Goal: Information Seeking & Learning: Learn about a topic

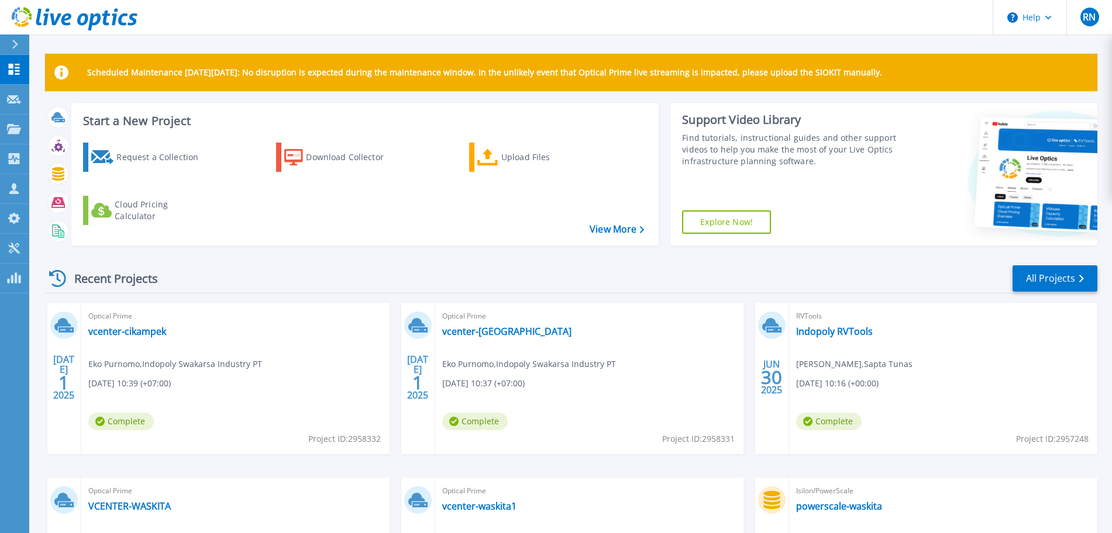
scroll to position [164, 0]
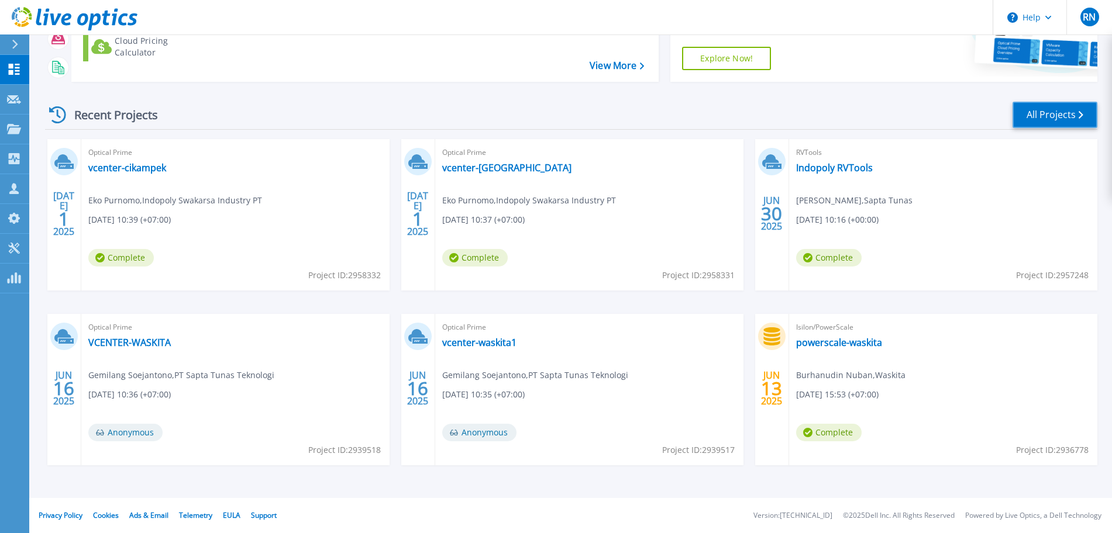
click at [1034, 112] on link "All Projects" at bounding box center [1054, 115] width 85 height 26
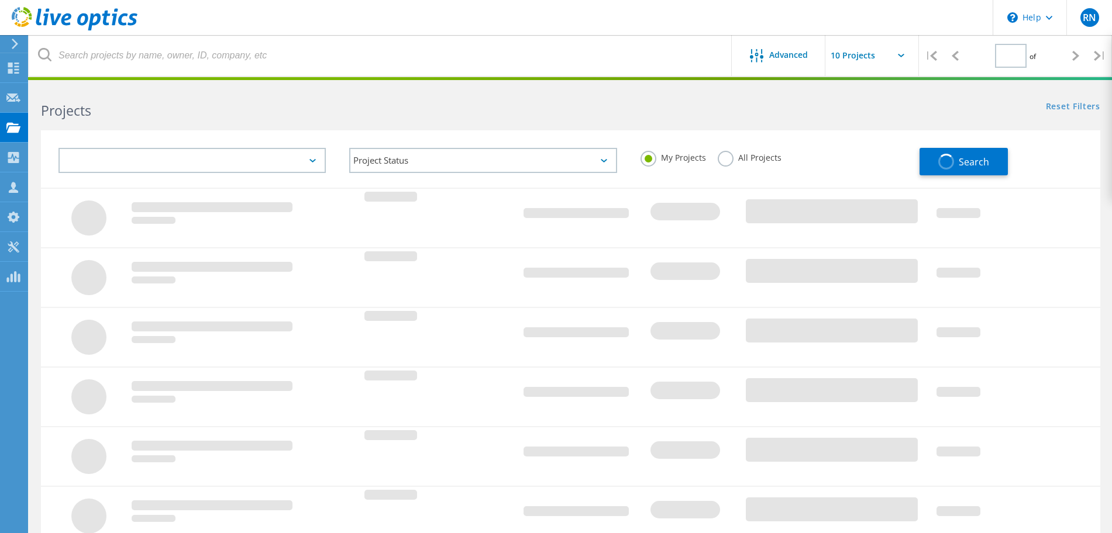
type input "1"
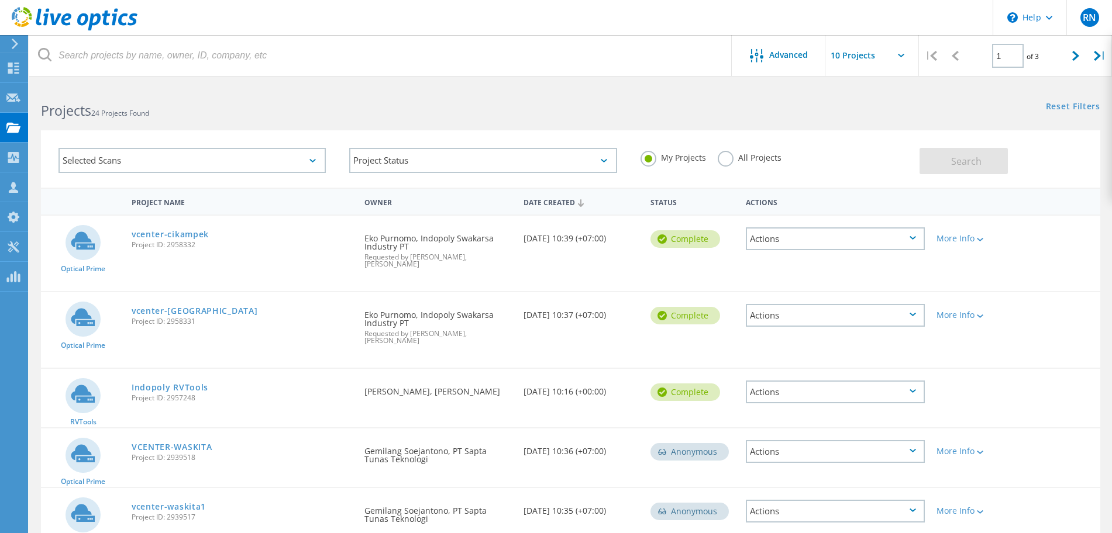
click at [284, 160] on div "Selected Scans" at bounding box center [191, 160] width 267 height 25
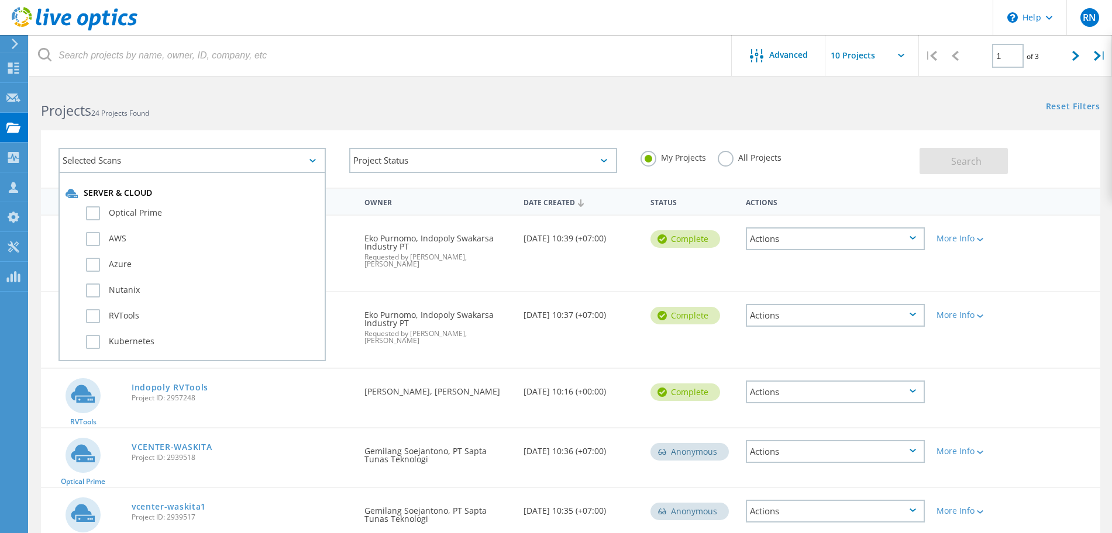
click at [284, 160] on div "Selected Scans" at bounding box center [191, 160] width 267 height 25
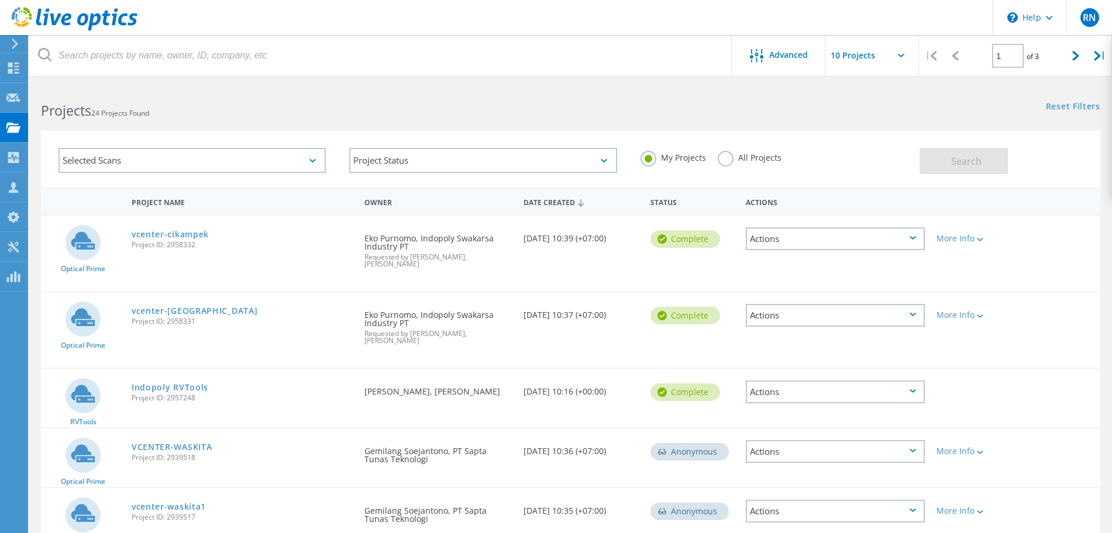
click at [284, 160] on div "Selected Scans" at bounding box center [191, 160] width 267 height 25
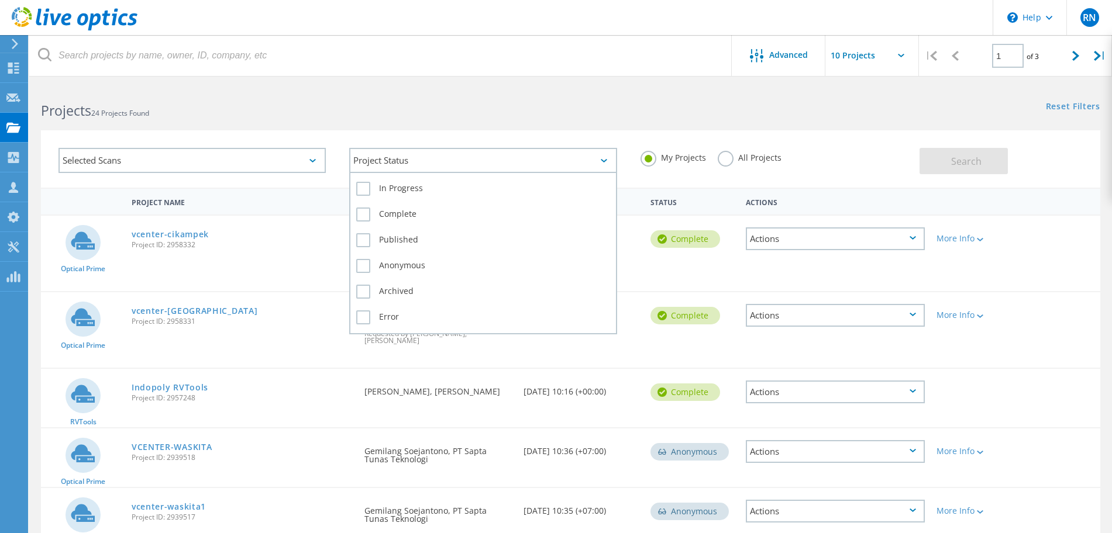
click at [421, 162] on div "Project Status" at bounding box center [482, 160] width 267 height 25
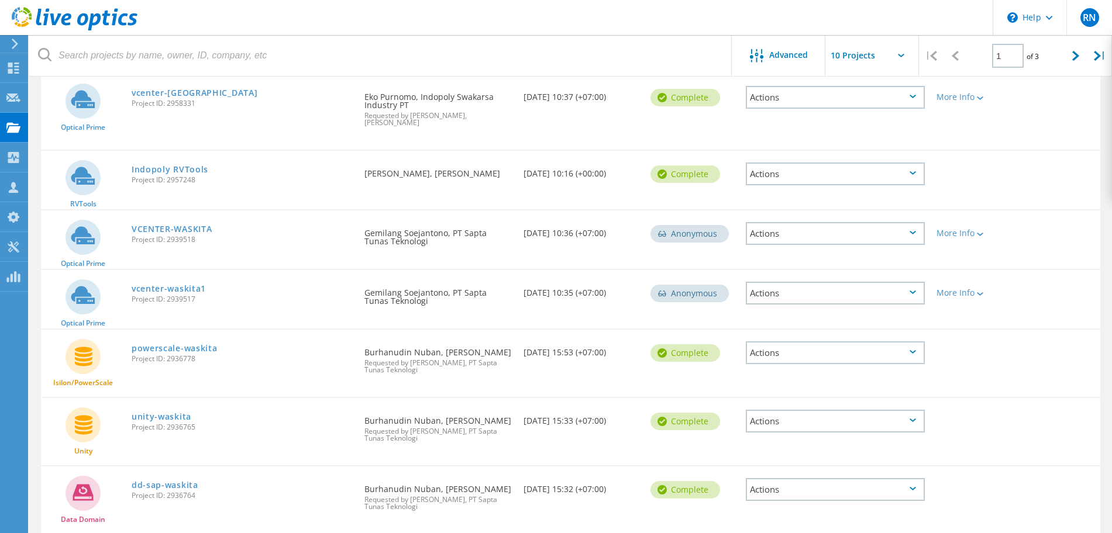
scroll to position [201, 0]
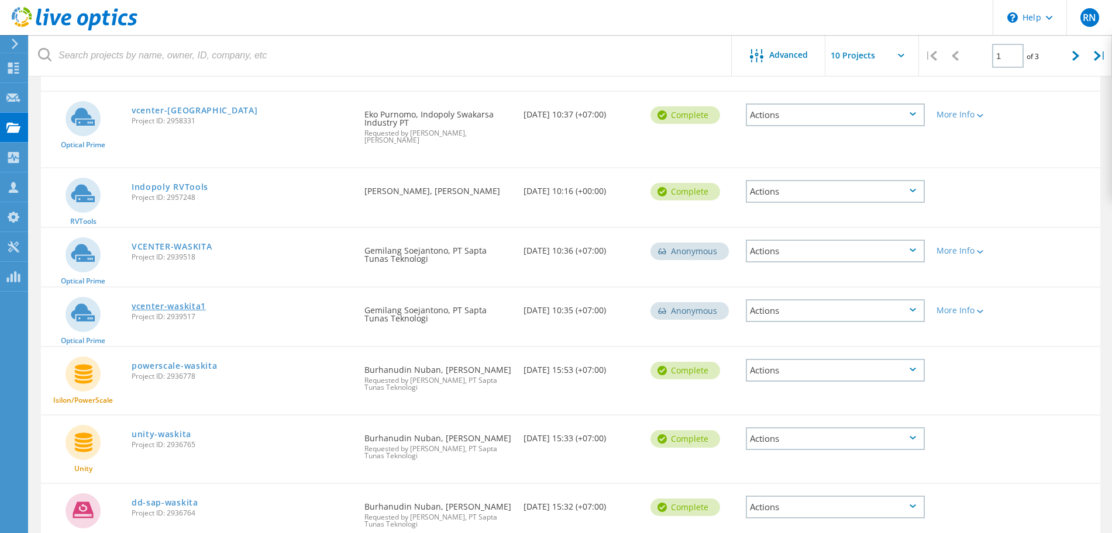
click at [170, 302] on link "vcenter-waskita1" at bounding box center [169, 306] width 74 height 8
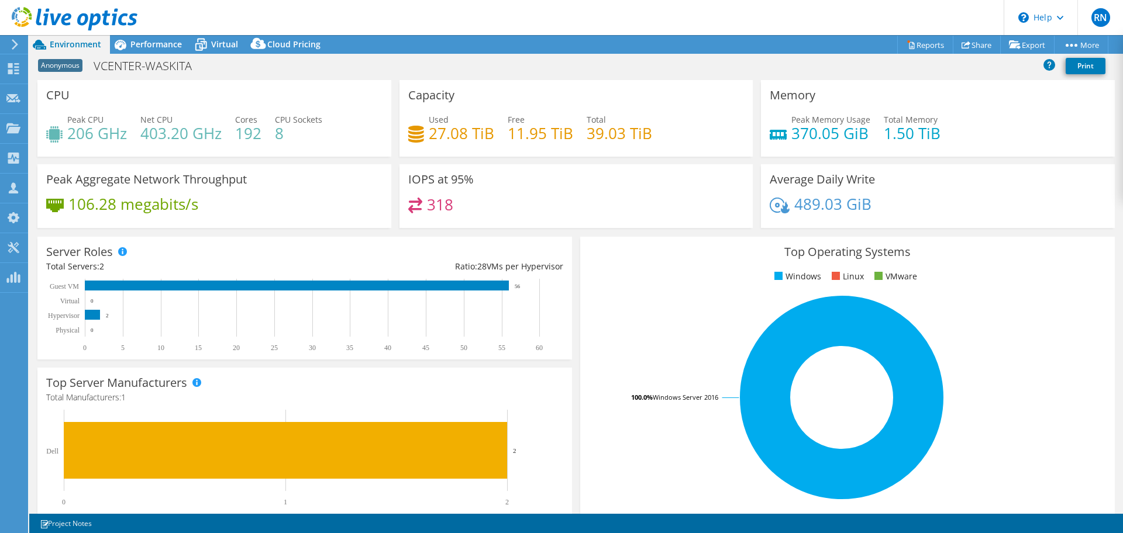
select select "USD"
click at [158, 51] on div "Performance" at bounding box center [150, 44] width 81 height 19
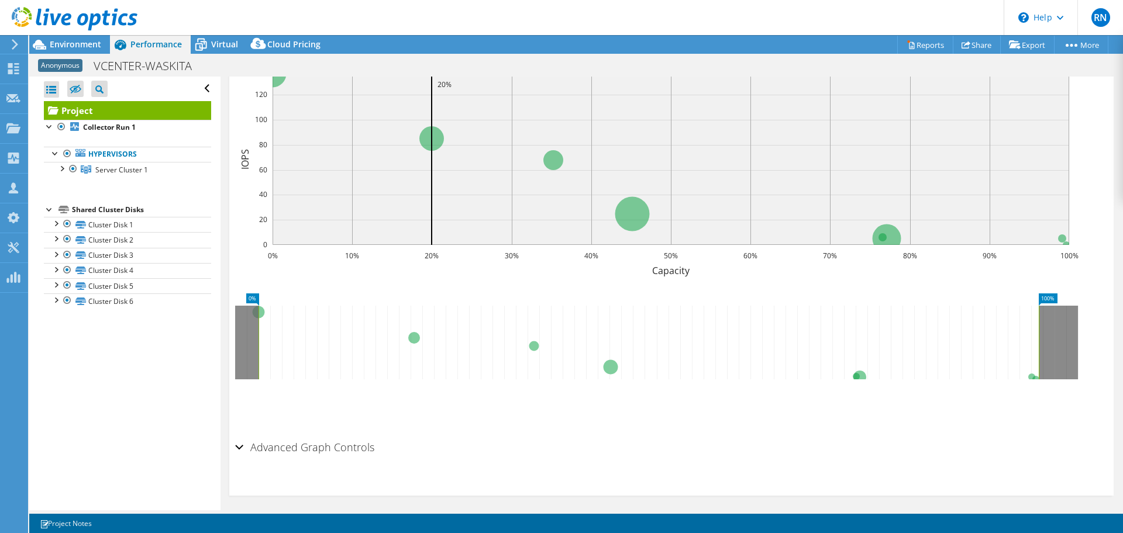
scroll to position [295, 0]
click at [296, 444] on h2 "Advanced Graph Controls" at bounding box center [304, 445] width 139 height 23
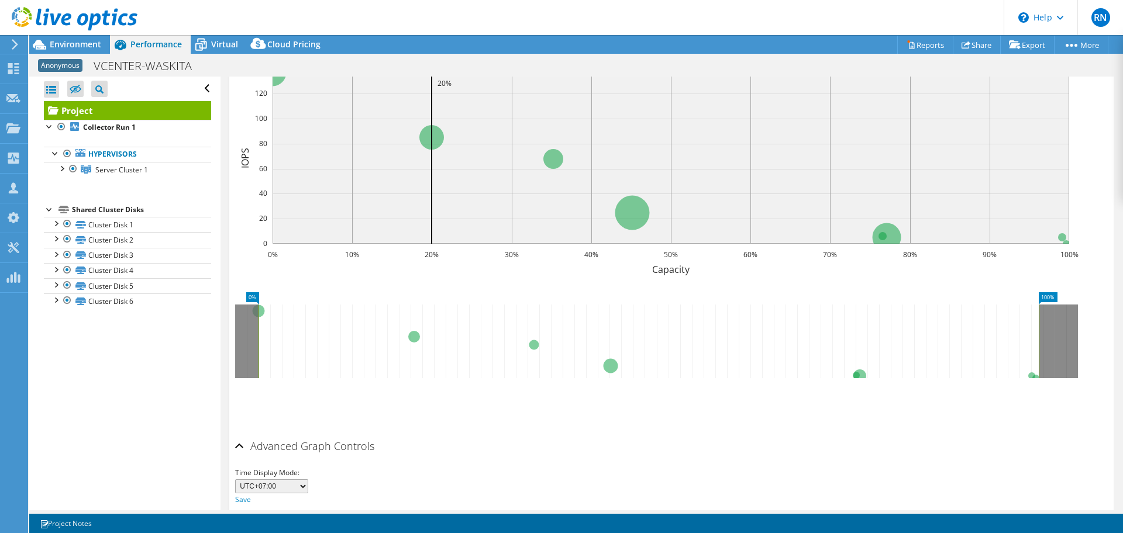
scroll to position [0, 0]
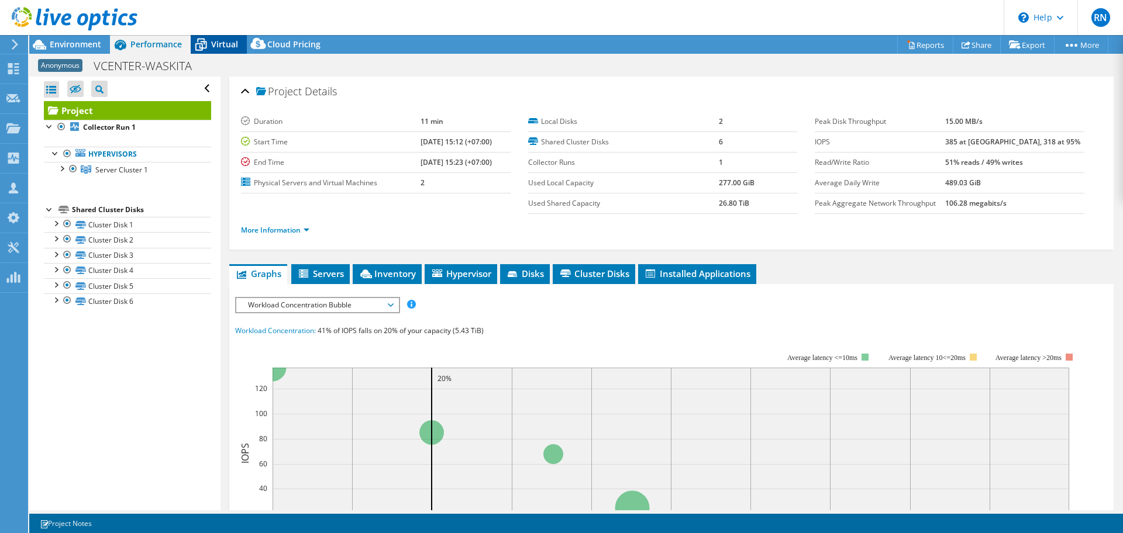
click at [222, 44] on span "Virtual" at bounding box center [224, 44] width 27 height 11
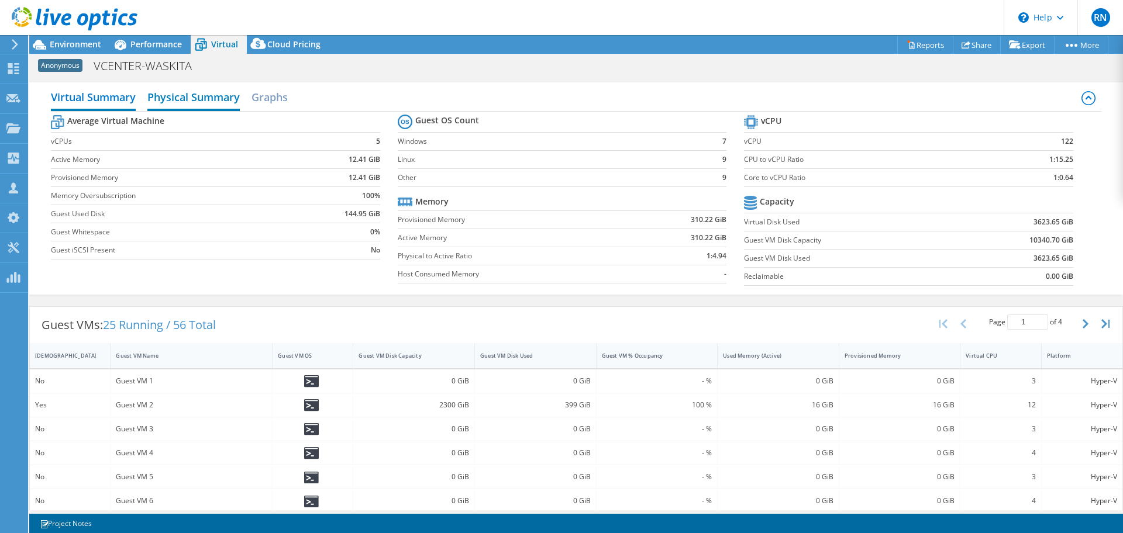
click at [193, 102] on h2 "Physical Summary" at bounding box center [193, 98] width 92 height 26
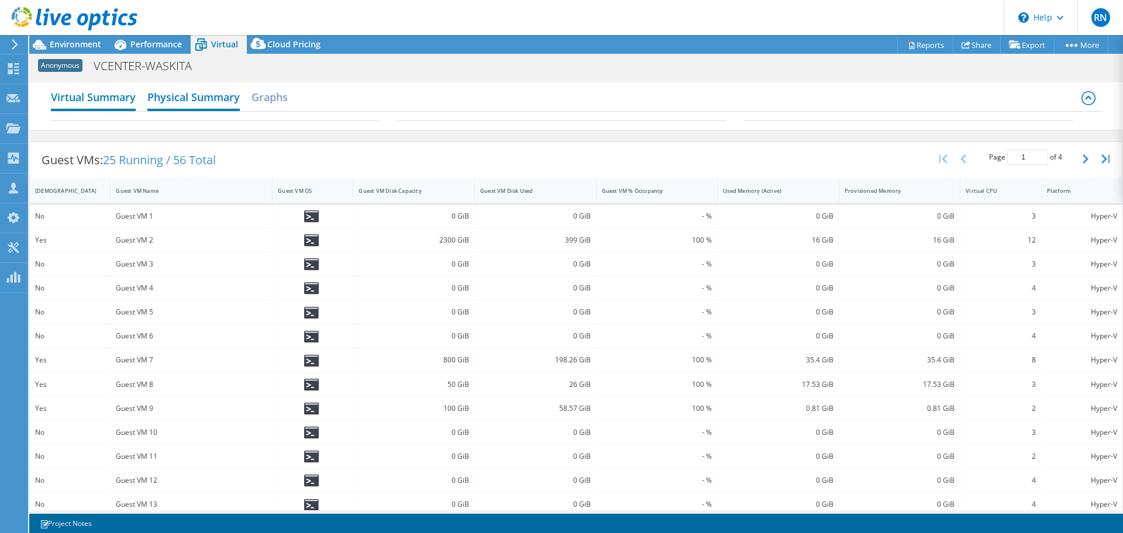
click at [132, 101] on h2 "Virtual Summary" at bounding box center [93, 98] width 85 height 26
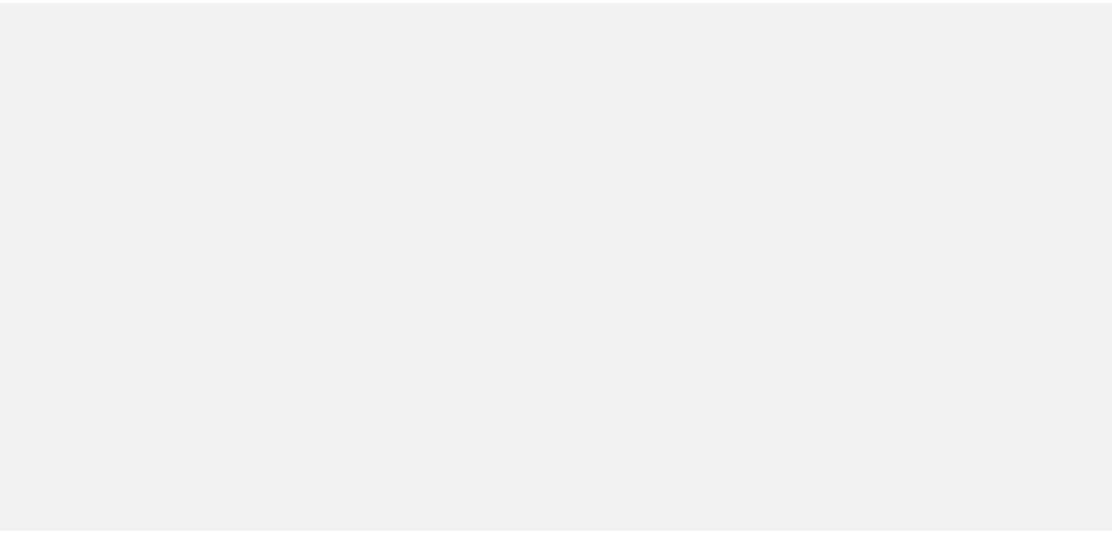
scroll to position [201, 0]
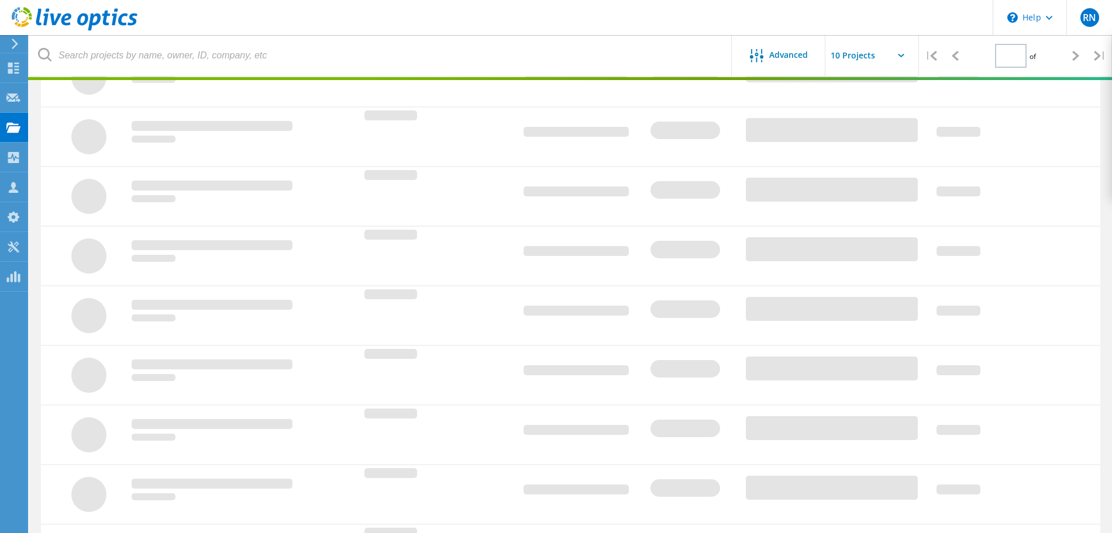
type input "1"
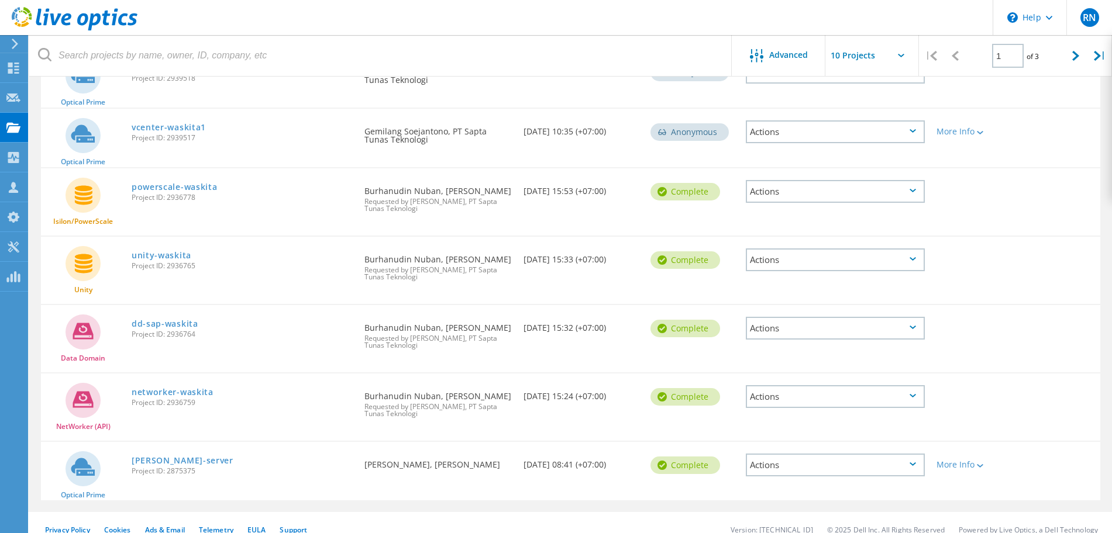
scroll to position [379, 0]
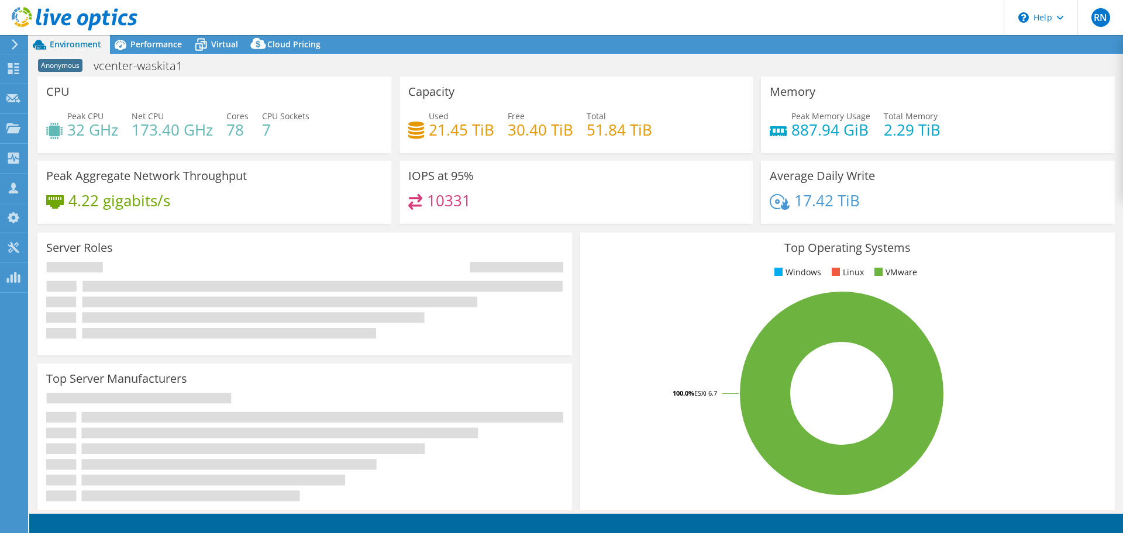
select select "USD"
